Goal: Navigation & Orientation: Find specific page/section

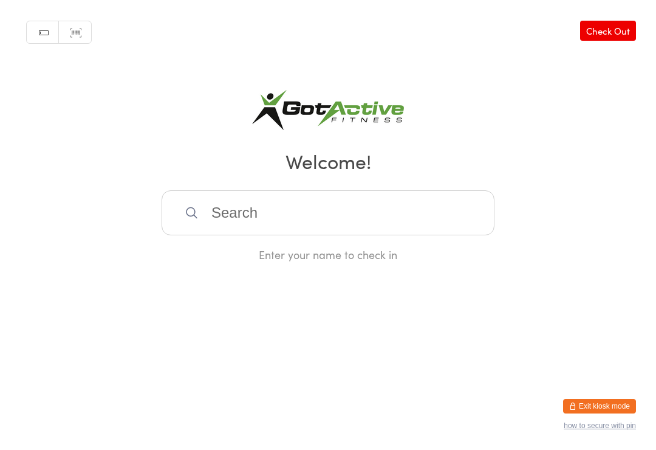
click at [606, 402] on button "Exit kiosk mode" at bounding box center [599, 406] width 73 height 15
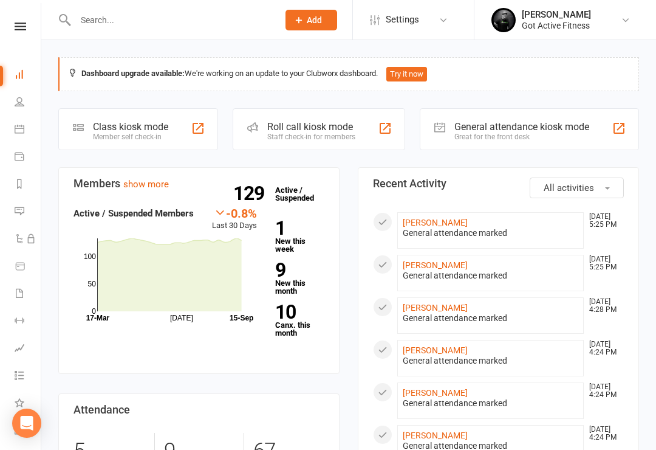
click at [15, 291] on icon at bounding box center [20, 293] width 10 height 10
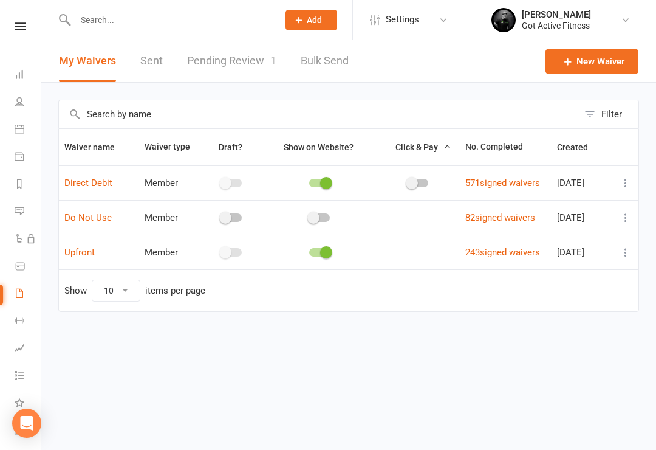
click at [18, 270] on icon at bounding box center [20, 266] width 11 height 11
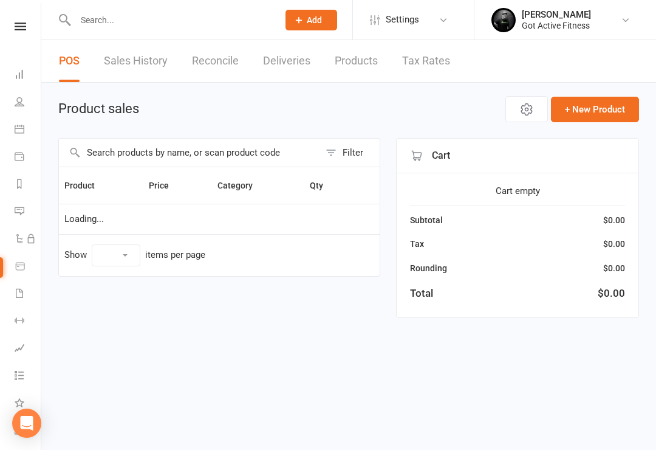
select select "25"
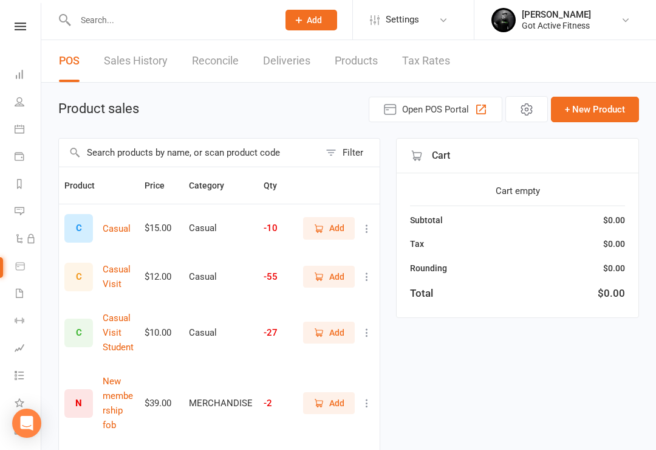
click at [18, 290] on icon at bounding box center [20, 293] width 10 height 10
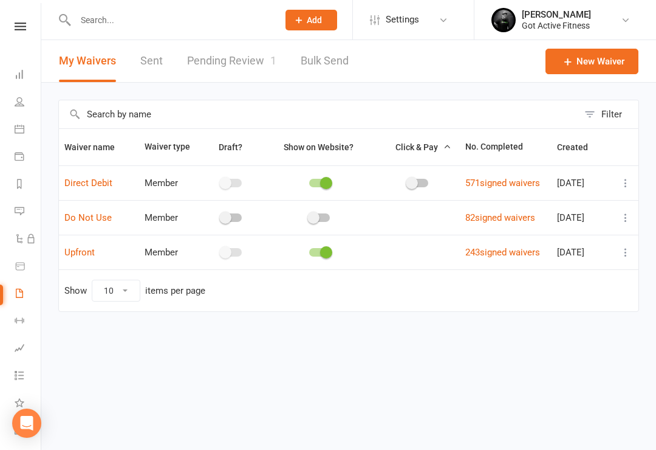
click at [239, 57] on link "Pending Review 1" at bounding box center [231, 61] width 89 height 42
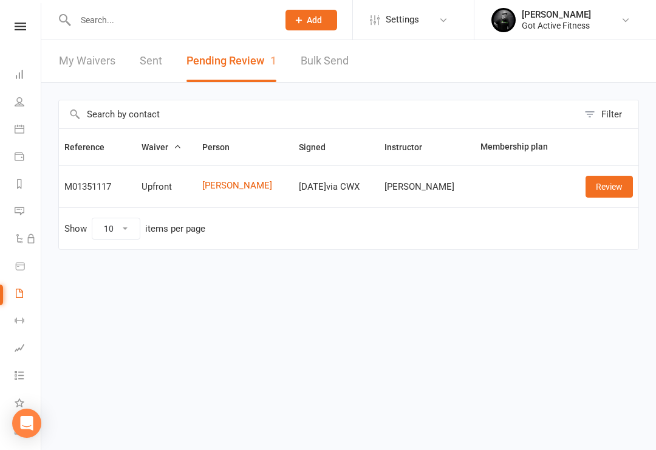
click at [578, 301] on html "Prospect Member Non-attending contact Class / event Appointment Task Membership…" at bounding box center [328, 150] width 656 height 301
click at [19, 74] on icon at bounding box center [20, 74] width 10 height 10
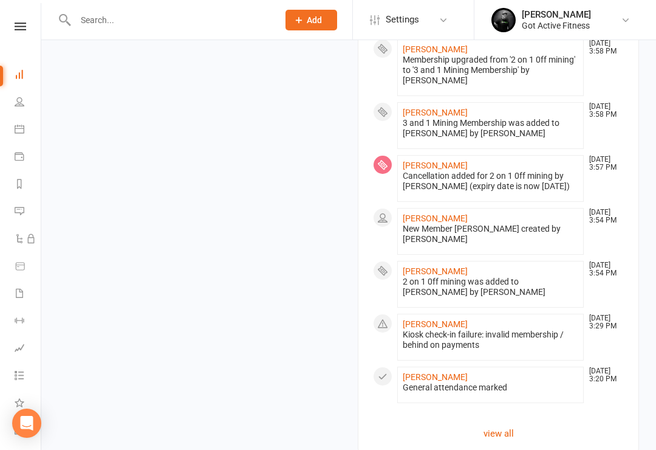
scroll to position [928, 0]
